Goal: Find specific page/section: Find specific page/section

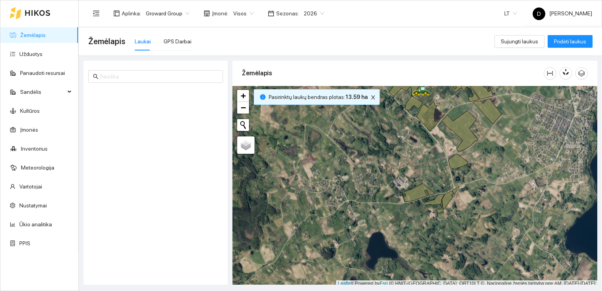
scroll to position [2, 0]
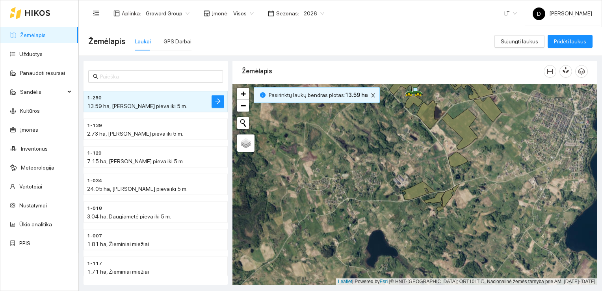
click at [376, 45] on div "Žemėlapis Laukai GPS Darbai" at bounding box center [291, 41] width 406 height 25
click at [31, 52] on link "Užduotys" at bounding box center [30, 54] width 23 height 6
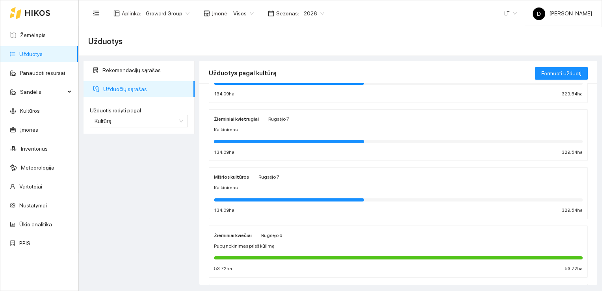
scroll to position [236, 0]
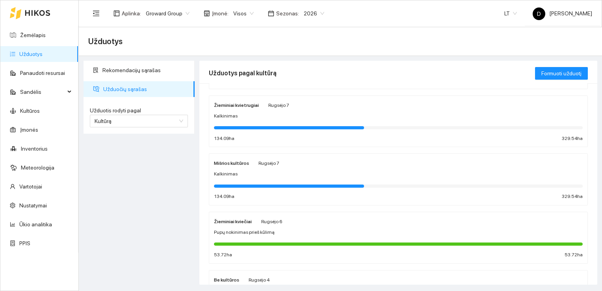
click at [242, 103] on strong "Žieminiai kvietrugiai" at bounding box center [236, 105] width 45 height 6
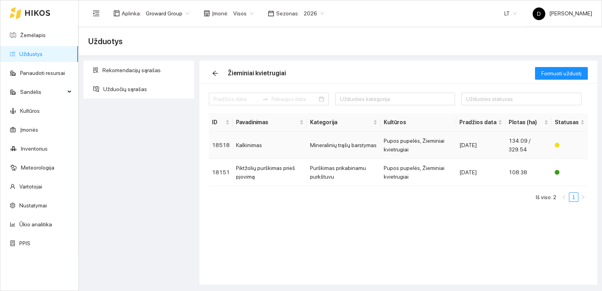
click at [253, 146] on td "Kalkinimas" at bounding box center [270, 145] width 74 height 27
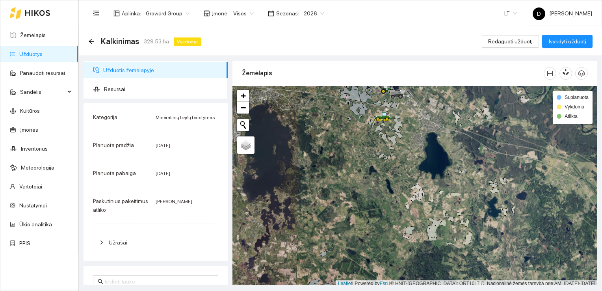
scroll to position [2, 0]
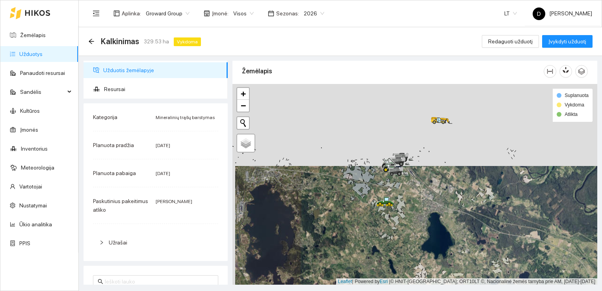
drag, startPoint x: 345, startPoint y: 144, endPoint x: 348, endPoint y: 226, distance: 81.6
click at [348, 226] on div at bounding box center [414, 184] width 365 height 201
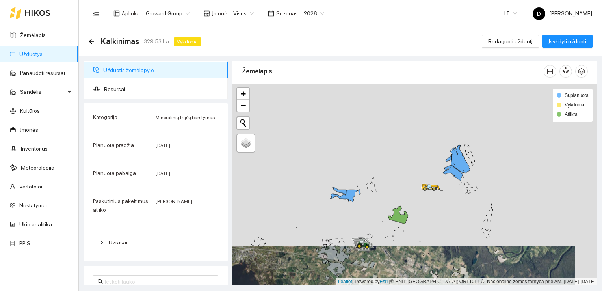
drag, startPoint x: 328, startPoint y: 128, endPoint x: 302, endPoint y: 207, distance: 83.7
click at [302, 207] on div at bounding box center [414, 184] width 365 height 201
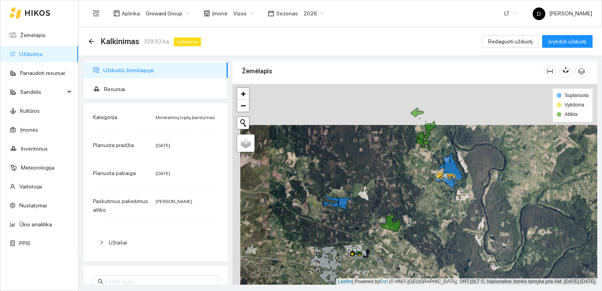
drag, startPoint x: 397, startPoint y: 137, endPoint x: 404, endPoint y: 174, distance: 38.5
click at [404, 174] on div at bounding box center [414, 184] width 365 height 201
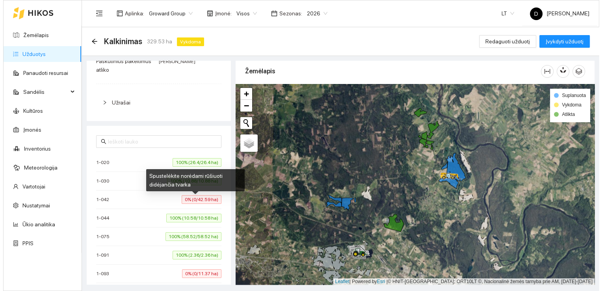
scroll to position [137, 0]
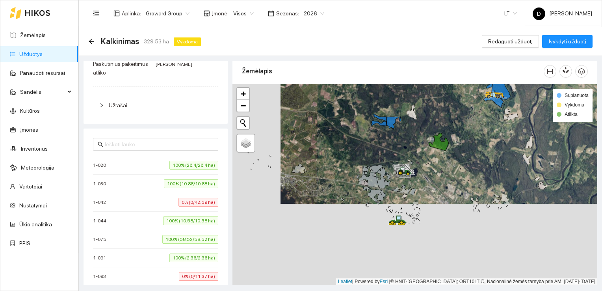
drag, startPoint x: 299, startPoint y: 232, endPoint x: 347, endPoint y: 150, distance: 94.6
click at [347, 150] on div at bounding box center [414, 184] width 365 height 201
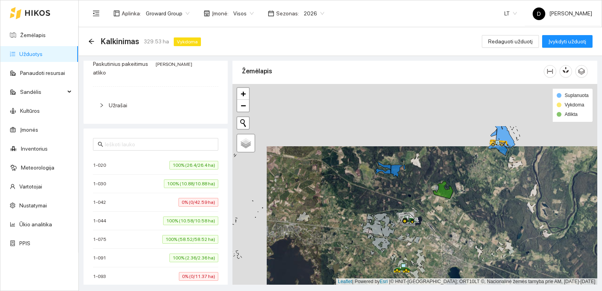
drag, startPoint x: 327, startPoint y: 145, endPoint x: 361, endPoint y: 207, distance: 71.0
click at [361, 207] on div at bounding box center [414, 184] width 365 height 201
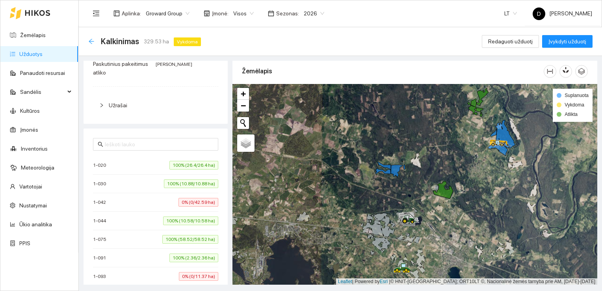
click at [91, 40] on icon "arrow-left" at bounding box center [91, 41] width 6 height 6
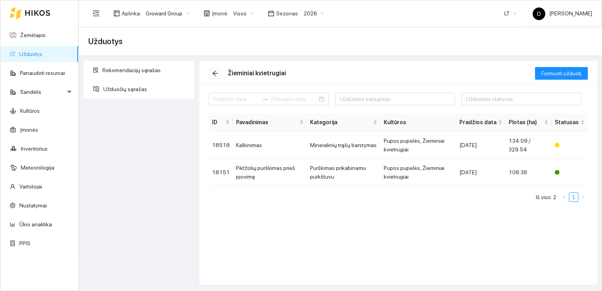
click at [216, 71] on icon "arrow-left" at bounding box center [215, 73] width 6 height 6
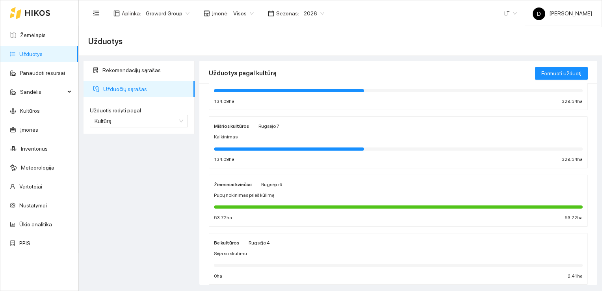
scroll to position [234, 0]
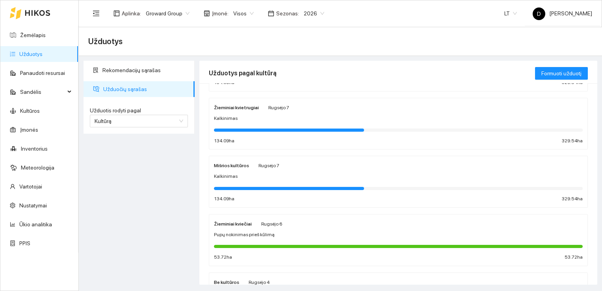
click at [134, 174] on div "Rekomendacijų sąrašas Užduočių sąrašas Užduotis rodyti pagal Kultūrą Užduotis r…" at bounding box center [139, 173] width 116 height 224
click at [30, 36] on link "Žemėlapis" at bounding box center [33, 35] width 26 height 6
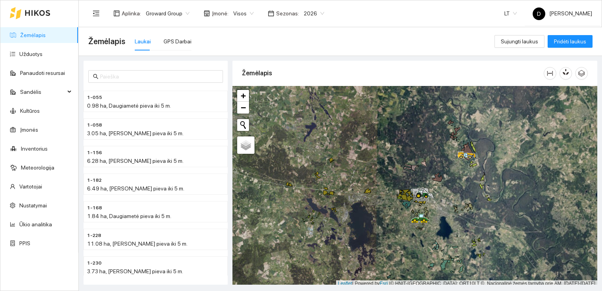
scroll to position [2, 0]
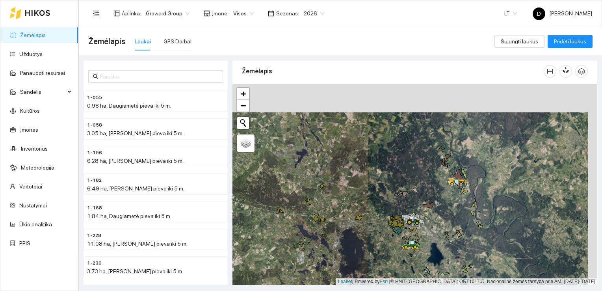
drag, startPoint x: 422, startPoint y: 146, endPoint x: 413, endPoint y: 174, distance: 29.8
click at [413, 174] on div at bounding box center [414, 184] width 365 height 201
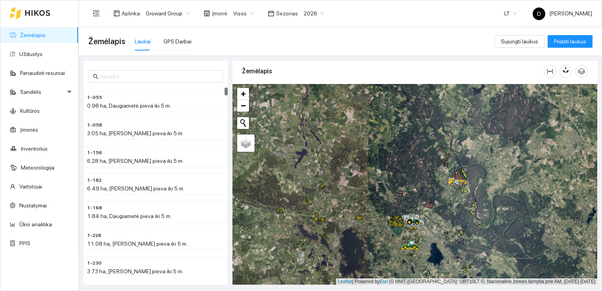
click at [223, 43] on div "Žemėlapis Laukai GPS Darbai" at bounding box center [291, 41] width 406 height 25
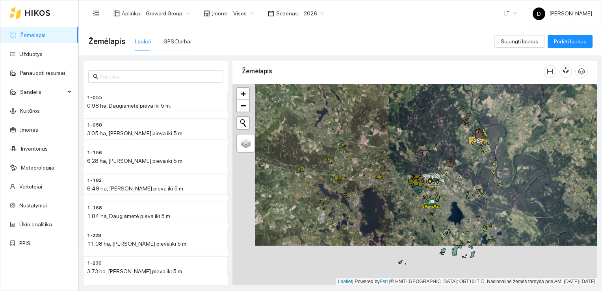
drag, startPoint x: 446, startPoint y: 201, endPoint x: 468, endPoint y: 161, distance: 45.3
click at [468, 161] on div at bounding box center [414, 184] width 365 height 201
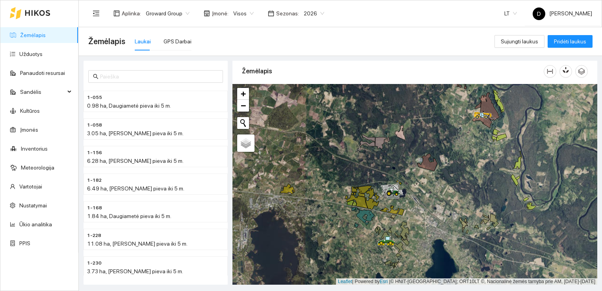
click at [386, 41] on div "Žemėlapis Laukai GPS Darbai" at bounding box center [291, 41] width 406 height 25
click at [32, 224] on link "Ūkio analitika" at bounding box center [35, 224] width 33 height 6
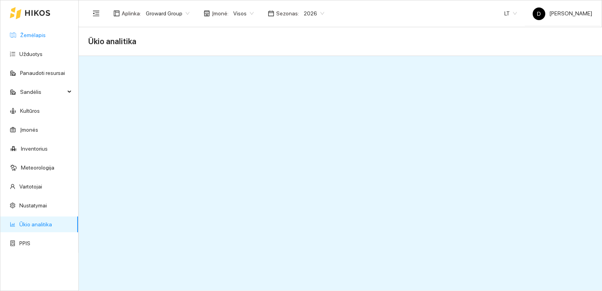
click at [24, 37] on link "Žemėlapis" at bounding box center [33, 35] width 26 height 6
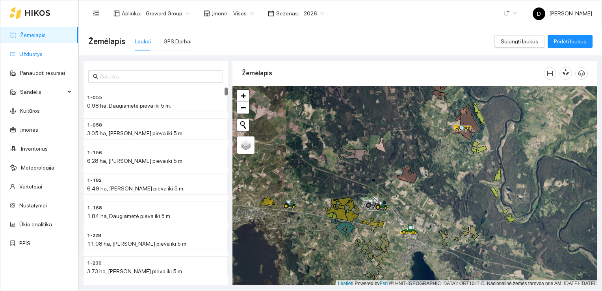
click at [39, 53] on link "Užduotys" at bounding box center [30, 54] width 23 height 6
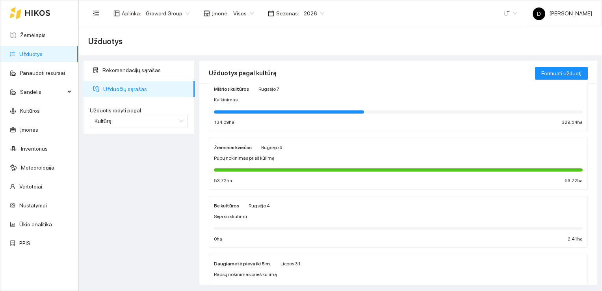
scroll to position [273, 0]
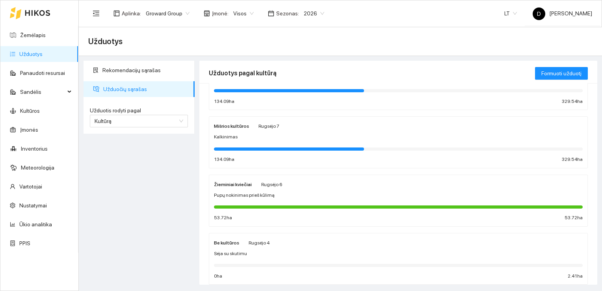
click at [237, 133] on div "Kalkinimas" at bounding box center [398, 136] width 369 height 7
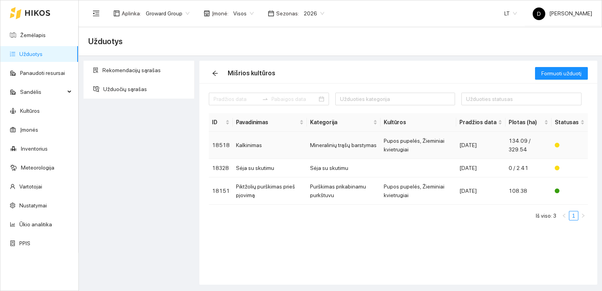
click at [249, 155] on td "Kalkinimas" at bounding box center [270, 145] width 74 height 27
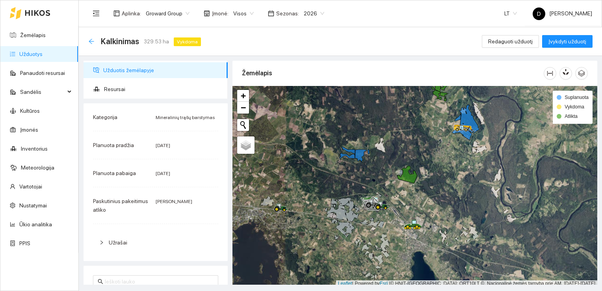
click at [89, 39] on icon "arrow-left" at bounding box center [91, 41] width 6 height 6
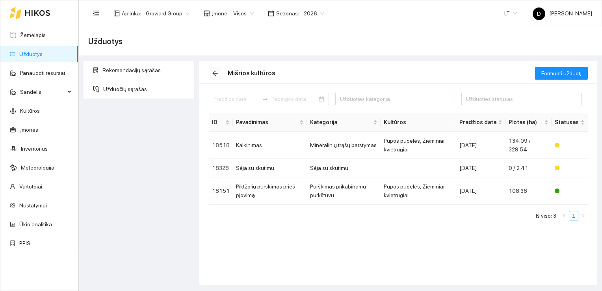
click at [217, 74] on icon "arrow-left" at bounding box center [215, 73] width 6 height 6
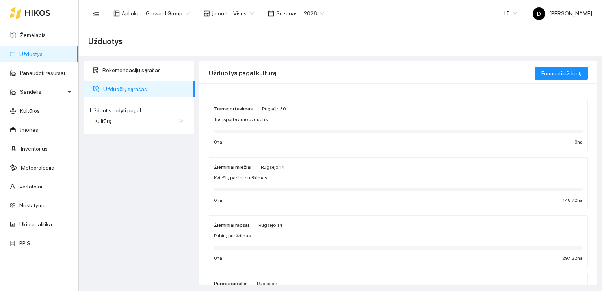
click at [31, 53] on link "Užduotys" at bounding box center [30, 54] width 23 height 6
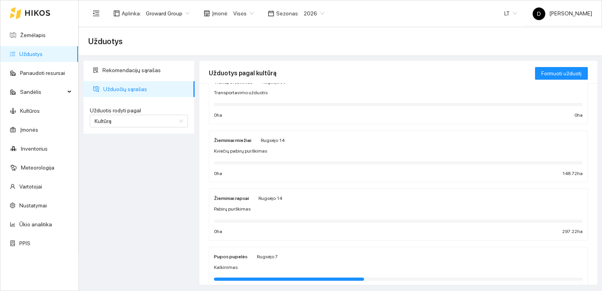
scroll to position [39, 0]
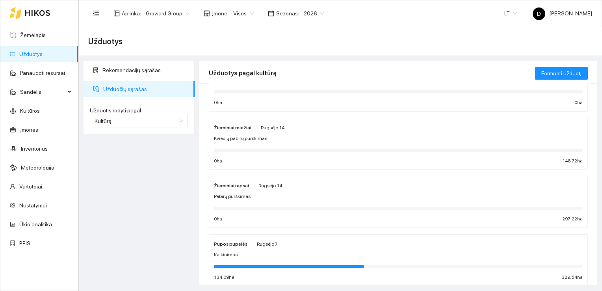
click at [238, 125] on strong "Žieminiai miežiai" at bounding box center [232, 128] width 37 height 6
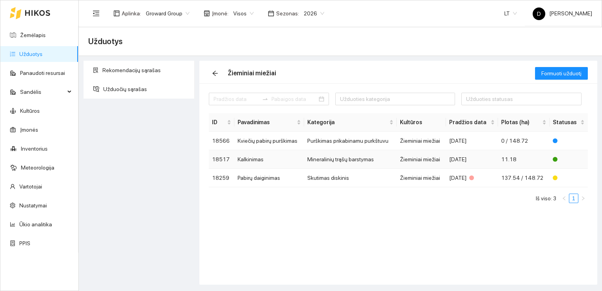
click at [248, 158] on td "Kalkinimas" at bounding box center [269, 159] width 70 height 19
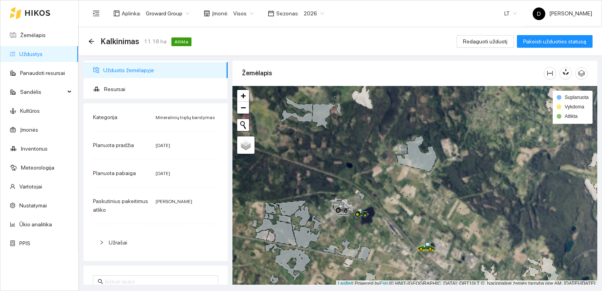
scroll to position [2, 0]
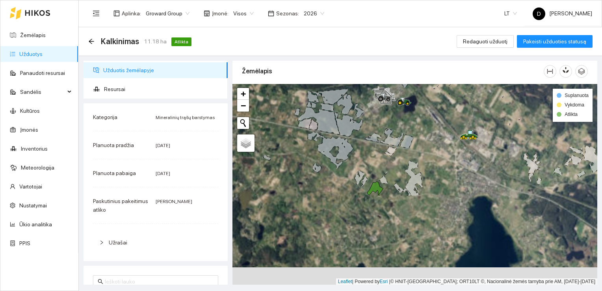
drag, startPoint x: 386, startPoint y: 251, endPoint x: 428, endPoint y: 135, distance: 123.0
click at [428, 135] on div at bounding box center [414, 184] width 365 height 201
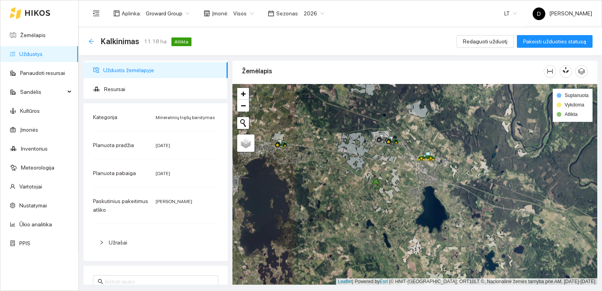
click at [90, 41] on icon "arrow-left" at bounding box center [91, 41] width 5 height 5
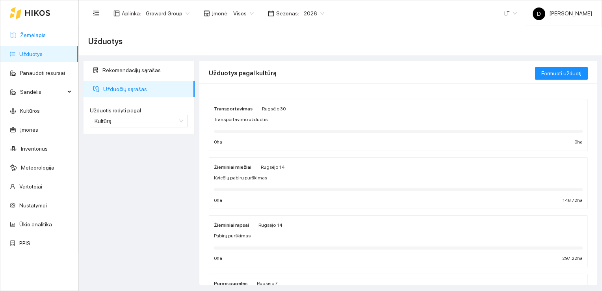
click at [36, 35] on link "Žemėlapis" at bounding box center [33, 35] width 26 height 6
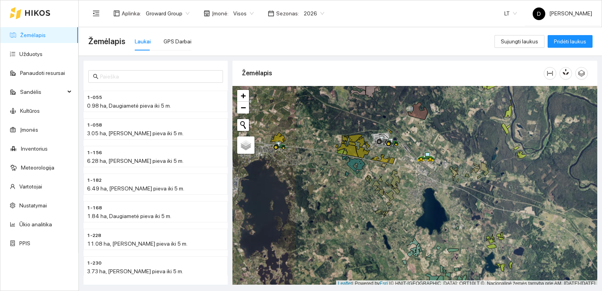
scroll to position [2, 0]
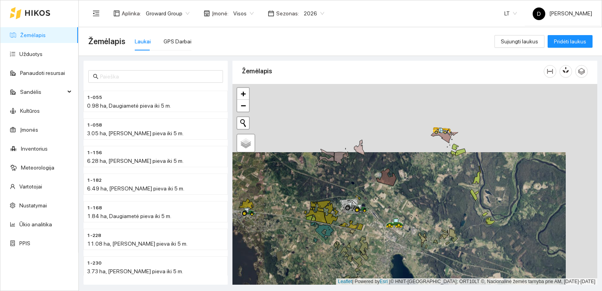
drag, startPoint x: 462, startPoint y: 136, endPoint x: 429, endPoint y: 207, distance: 78.1
click at [429, 207] on div at bounding box center [414, 184] width 365 height 201
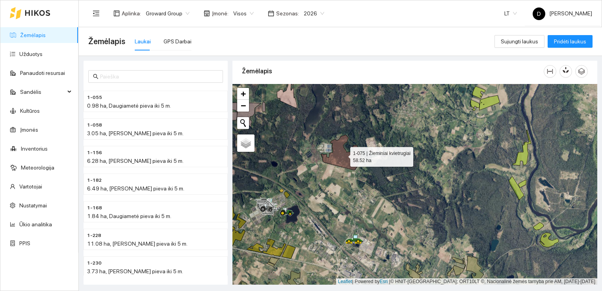
click at [348, 160] on icon at bounding box center [341, 152] width 40 height 35
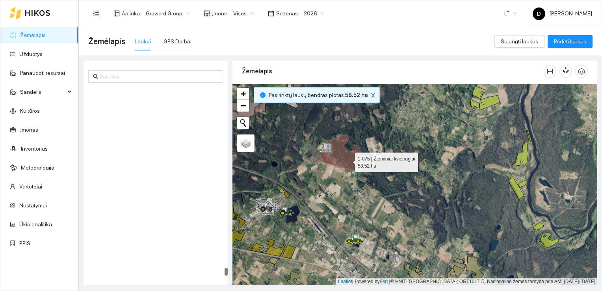
scroll to position [4349, 0]
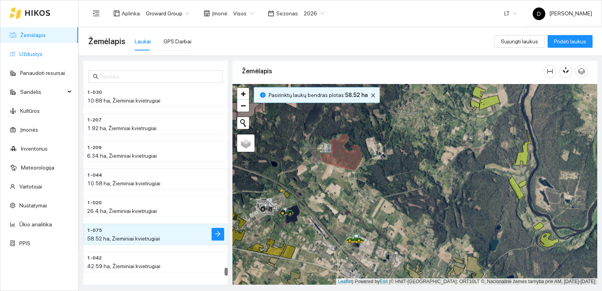
click at [35, 53] on link "Užduotys" at bounding box center [30, 54] width 23 height 6
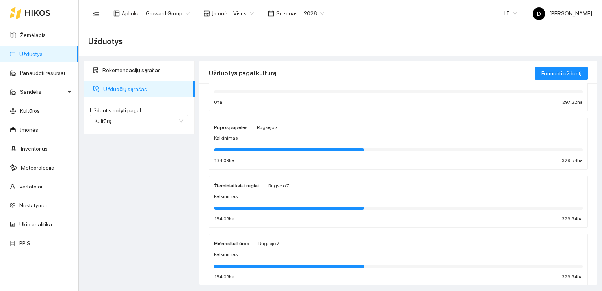
scroll to position [158, 0]
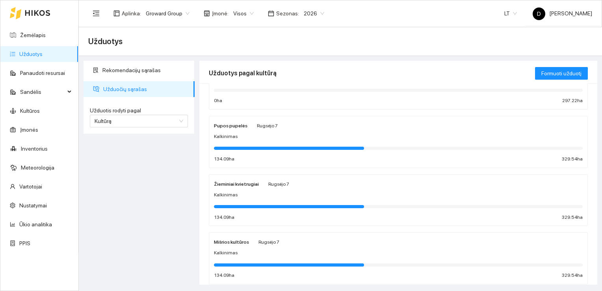
click at [241, 183] on strong "Žieminiai kvietrugiai" at bounding box center [236, 184] width 45 height 6
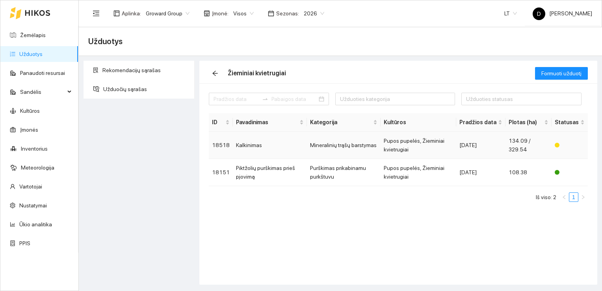
click at [248, 145] on td "Kalkinimas" at bounding box center [270, 145] width 74 height 27
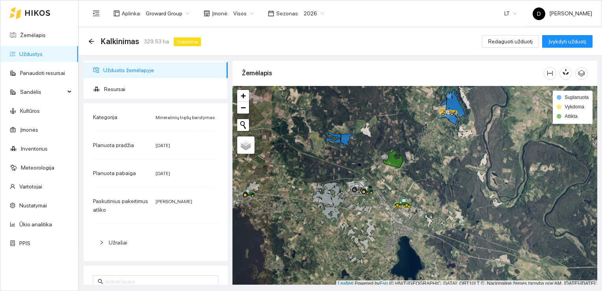
scroll to position [2, 0]
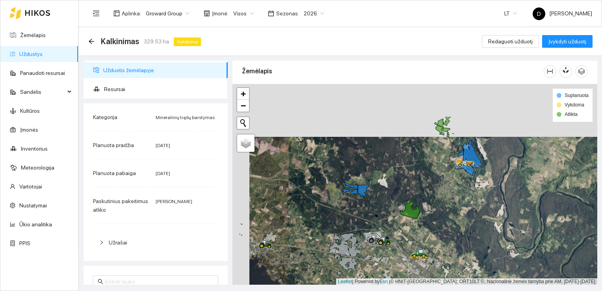
drag, startPoint x: 444, startPoint y: 149, endPoint x: 461, endPoint y: 202, distance: 55.4
click at [461, 202] on div at bounding box center [414, 184] width 365 height 201
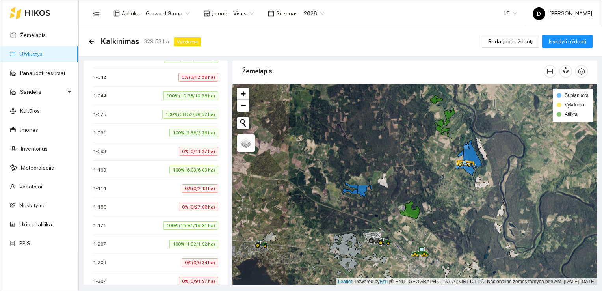
scroll to position [276, 0]
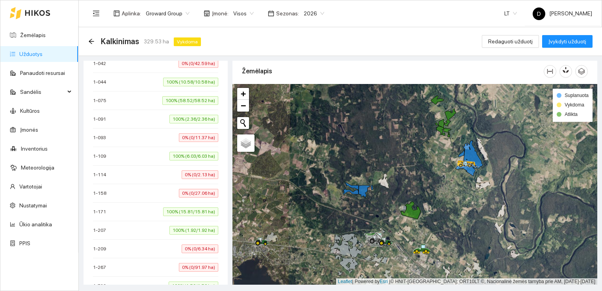
click at [126, 39] on span "Kalkinimas" at bounding box center [120, 41] width 38 height 13
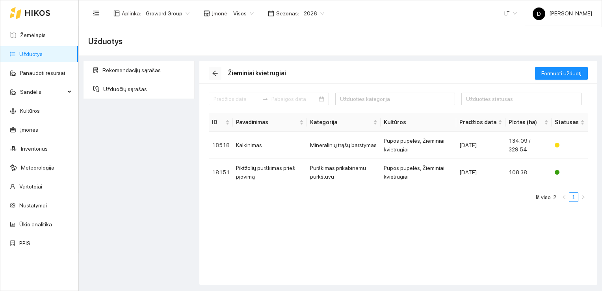
click at [216, 73] on icon "arrow-left" at bounding box center [214, 73] width 5 height 5
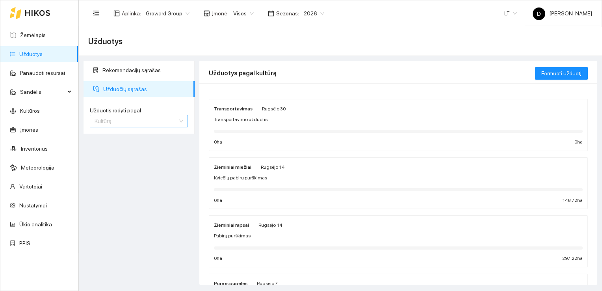
click at [182, 122] on span "Kultūrą" at bounding box center [139, 121] width 89 height 12
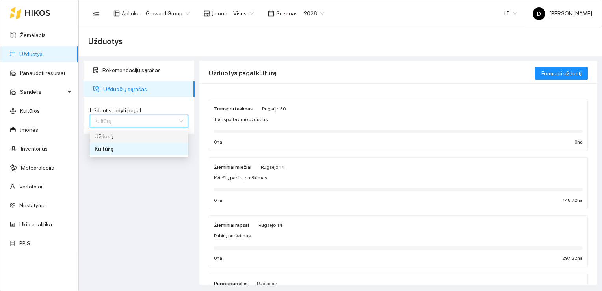
click at [109, 135] on span "Užduotį" at bounding box center [104, 136] width 19 height 6
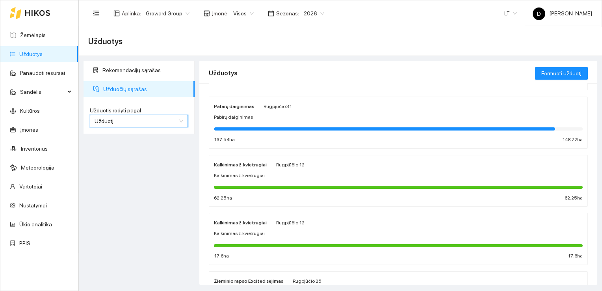
scroll to position [344, 0]
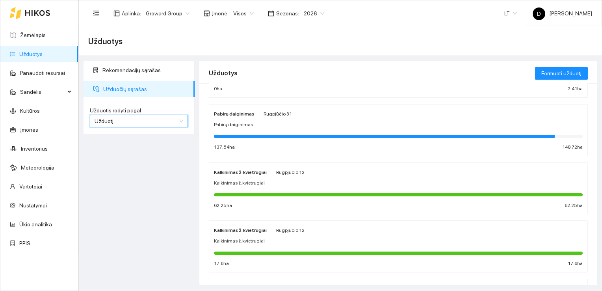
click at [245, 229] on strong "Kalkinimas ž. kvietrugiai" at bounding box center [240, 230] width 53 height 6
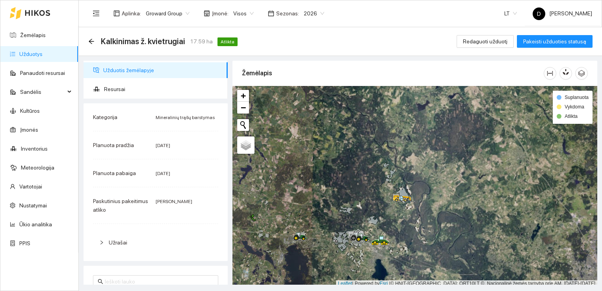
scroll to position [2, 0]
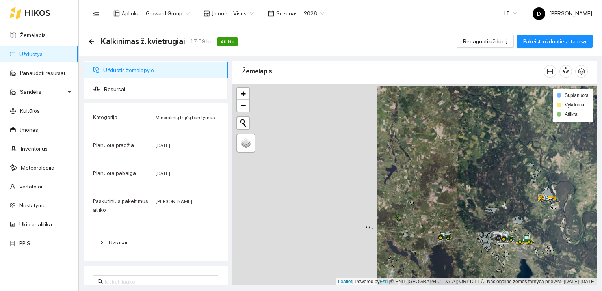
drag, startPoint x: 296, startPoint y: 220, endPoint x: 441, endPoint y: 222, distance: 144.9
click at [441, 222] on div at bounding box center [414, 184] width 365 height 201
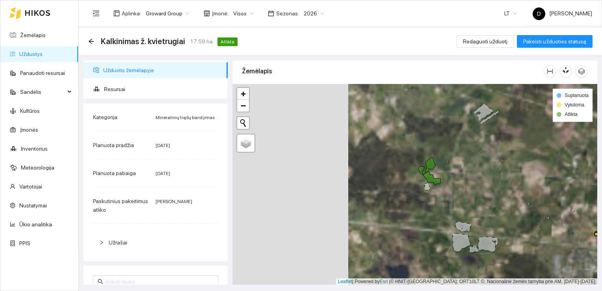
drag, startPoint x: 301, startPoint y: 204, endPoint x: 461, endPoint y: 171, distance: 163.3
click at [461, 171] on div at bounding box center [414, 184] width 365 height 201
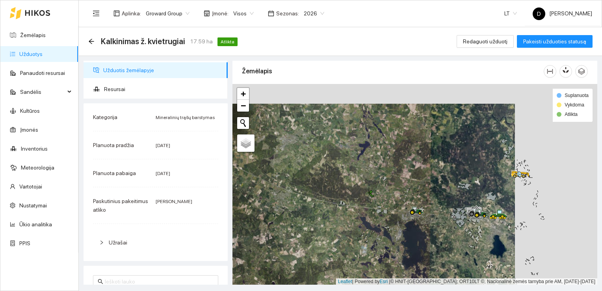
drag, startPoint x: 489, startPoint y: 183, endPoint x: 405, endPoint y: 202, distance: 85.6
click at [406, 202] on div at bounding box center [414, 184] width 365 height 201
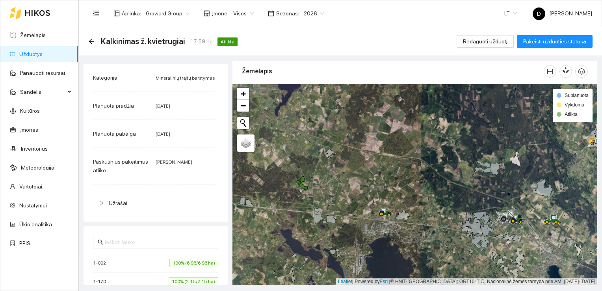
scroll to position [0, 0]
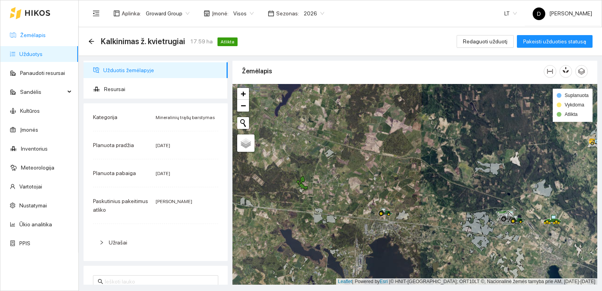
click at [29, 37] on link "Žemėlapis" at bounding box center [33, 35] width 26 height 6
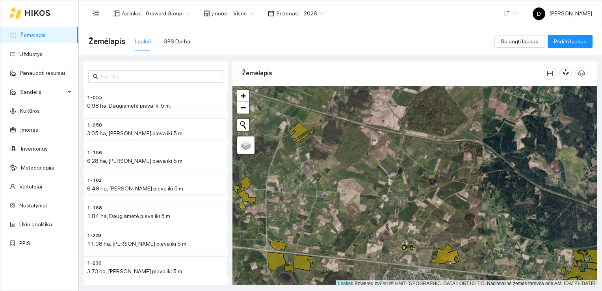
scroll to position [2, 0]
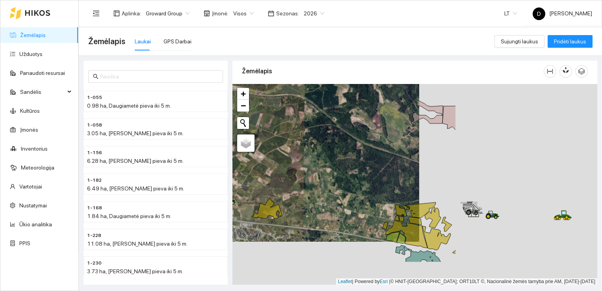
drag, startPoint x: 386, startPoint y: 183, endPoint x: 321, endPoint y: 184, distance: 65.4
click at [321, 184] on div at bounding box center [414, 184] width 365 height 201
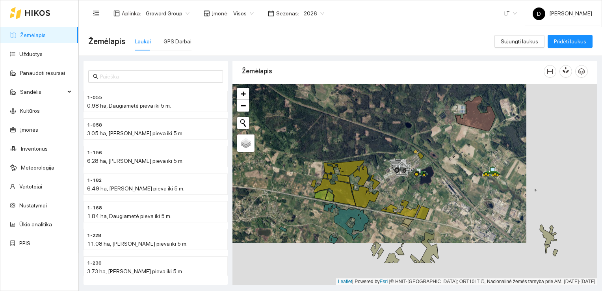
drag, startPoint x: 421, startPoint y: 162, endPoint x: 353, endPoint y: 121, distance: 79.4
click at [353, 121] on div at bounding box center [414, 184] width 365 height 201
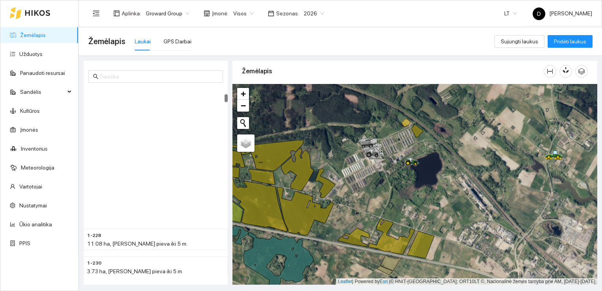
scroll to position [197, 0]
